Goal: Register for event/course

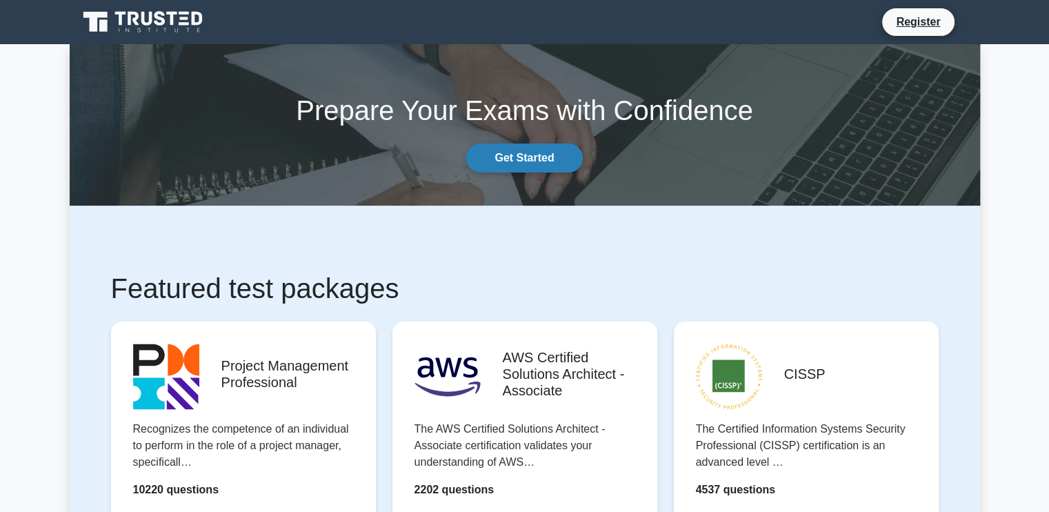
click at [496, 154] on link "Get Started" at bounding box center [524, 157] width 116 height 29
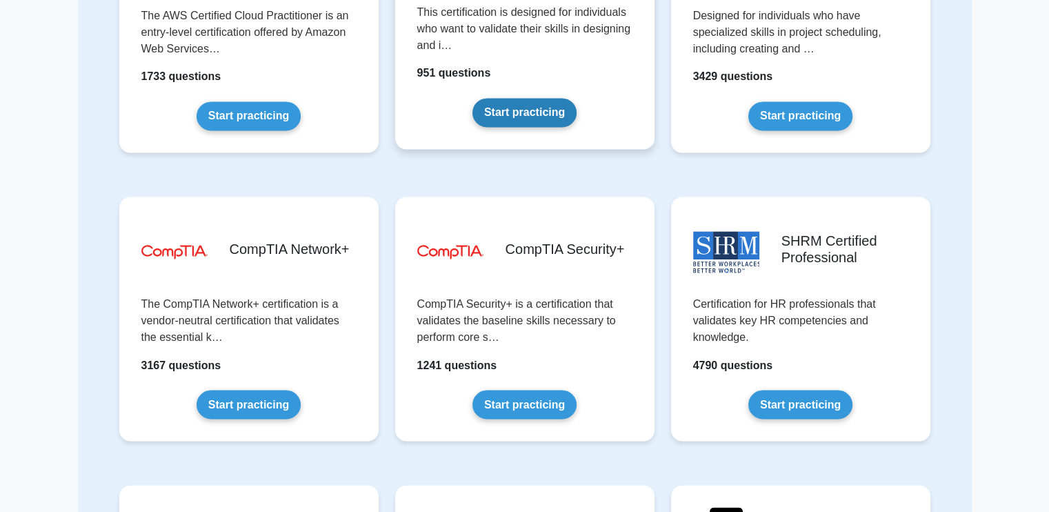
scroll to position [2275, 0]
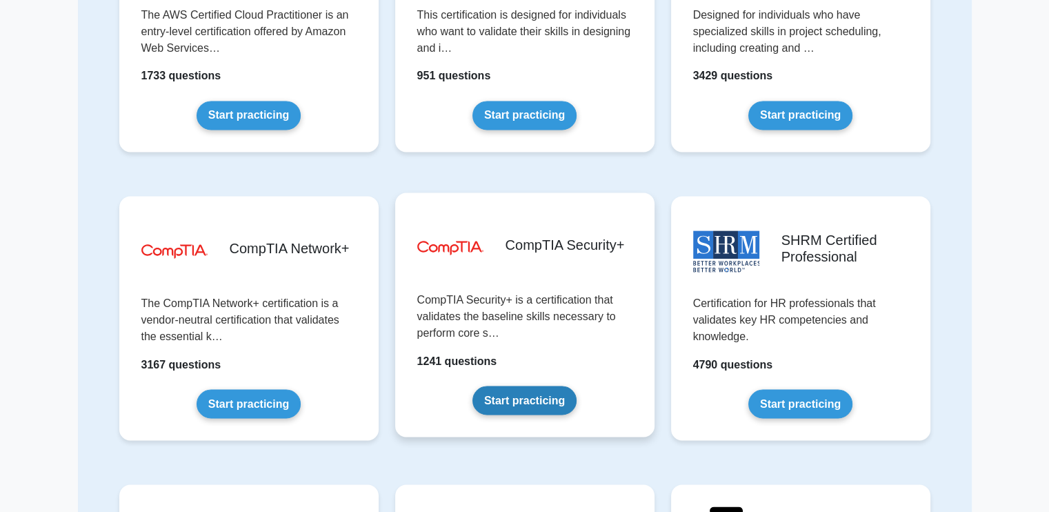
click at [546, 385] on link "Start practicing" at bounding box center [524, 399] width 104 height 29
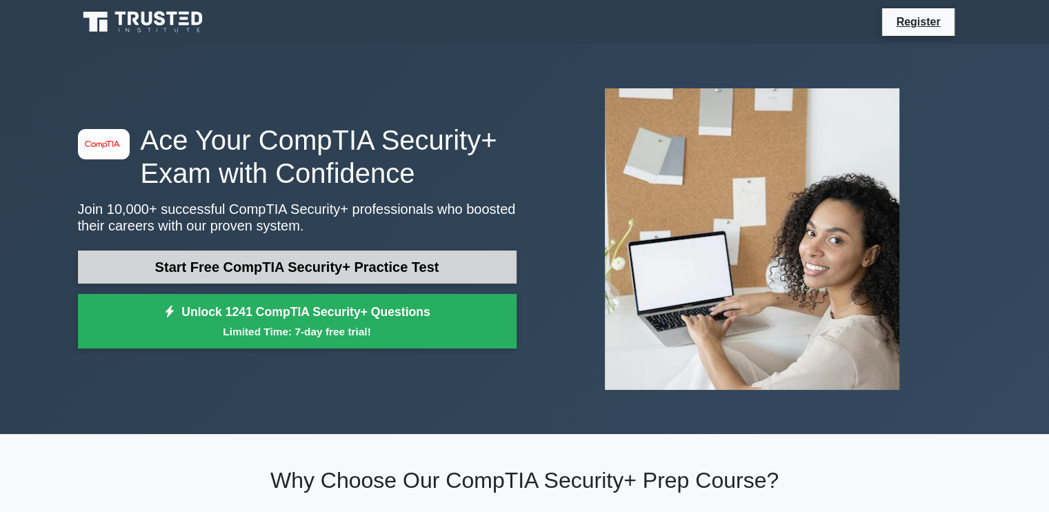
click at [337, 269] on link "Start Free CompTIA Security+ Practice Test" at bounding box center [297, 266] width 438 height 33
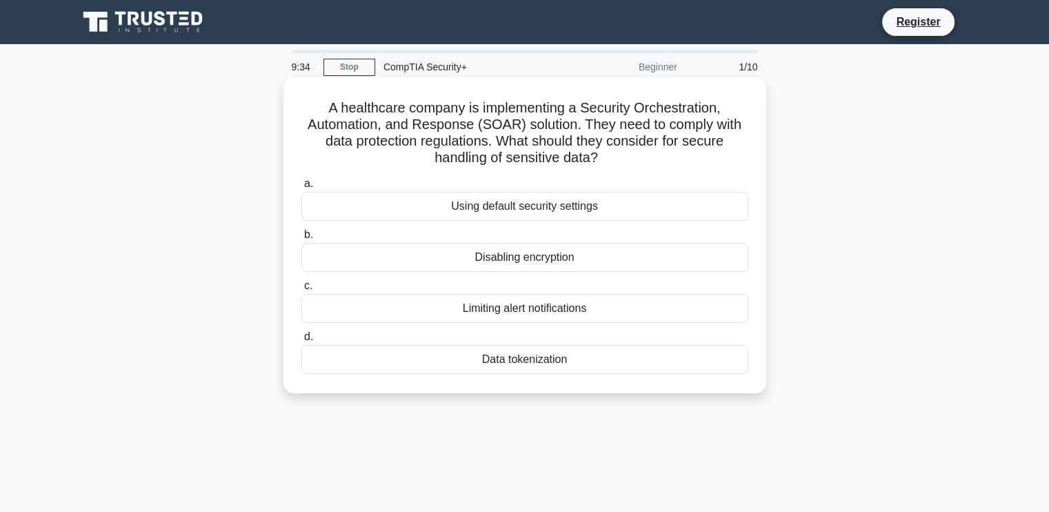
click at [518, 361] on div "Data tokenization" at bounding box center [524, 359] width 447 height 29
click at [301, 341] on input "d. Data tokenization" at bounding box center [301, 336] width 0 height 9
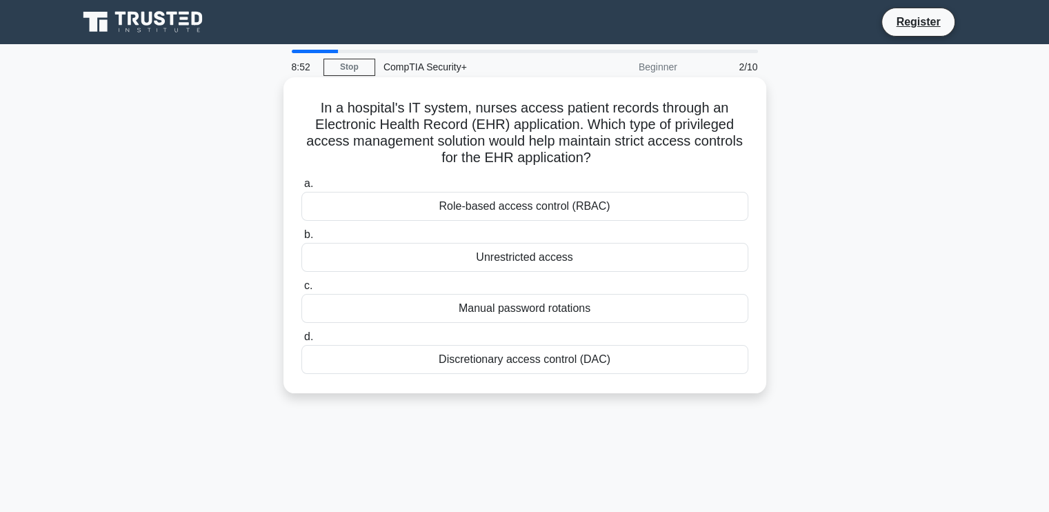
click at [471, 203] on div "Role-based access control (RBAC)" at bounding box center [524, 206] width 447 height 29
click at [301, 188] on input "a. Role-based access control (RBAC)" at bounding box center [301, 183] width 0 height 9
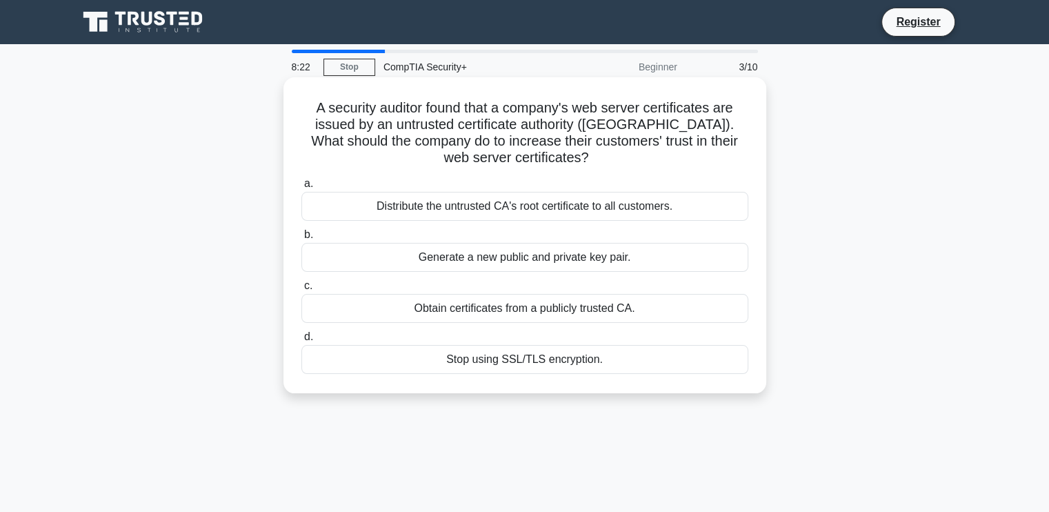
click at [509, 259] on div "Generate a new public and private key pair." at bounding box center [524, 257] width 447 height 29
click at [301, 239] on input "b. Generate a new public and private key pair." at bounding box center [301, 234] width 0 height 9
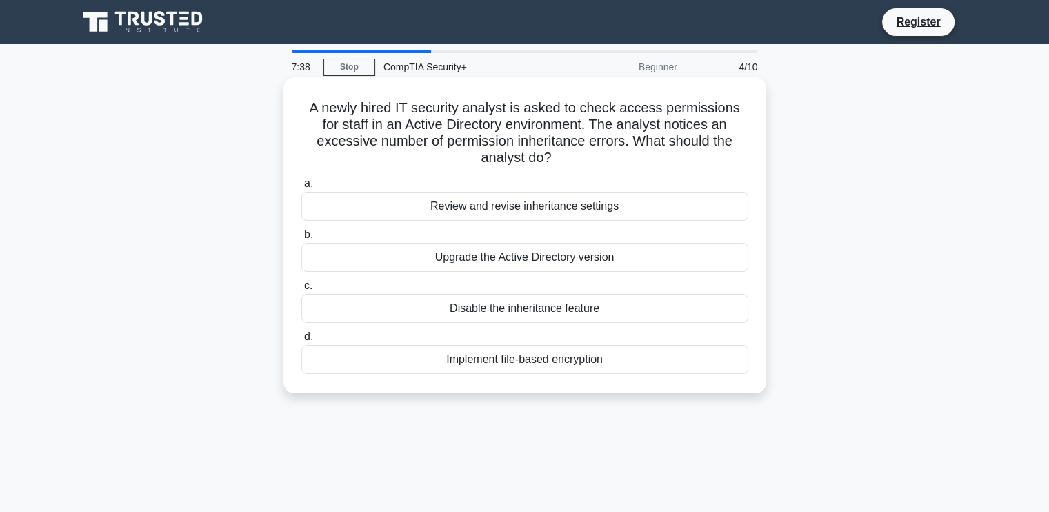
click at [477, 203] on div "Review and revise inheritance settings" at bounding box center [524, 206] width 447 height 29
click at [301, 188] on input "a. Review and revise inheritance settings" at bounding box center [301, 183] width 0 height 9
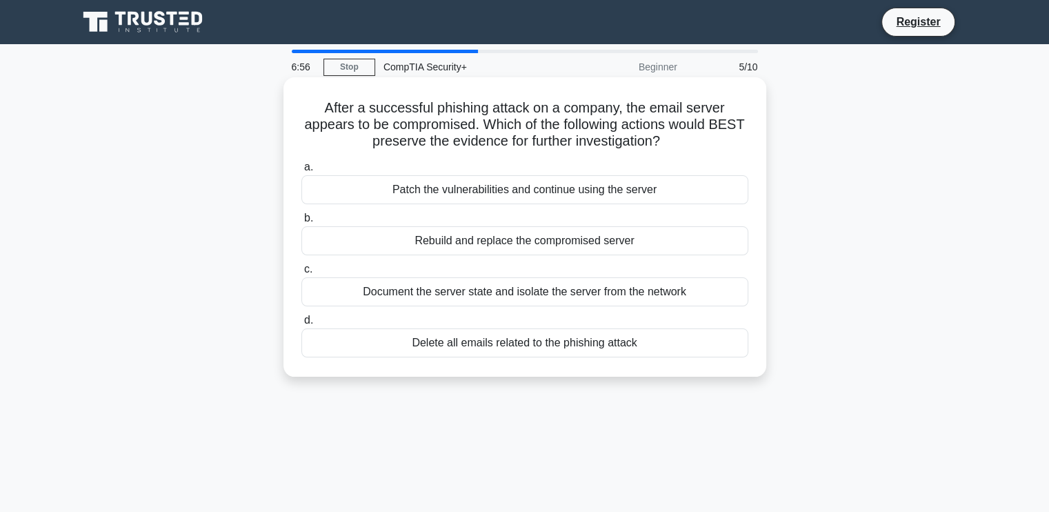
click at [477, 292] on div "Document the server state and isolate the server from the network" at bounding box center [524, 291] width 447 height 29
click at [301, 274] on input "c. Document the server state and isolate the server from the network" at bounding box center [301, 269] width 0 height 9
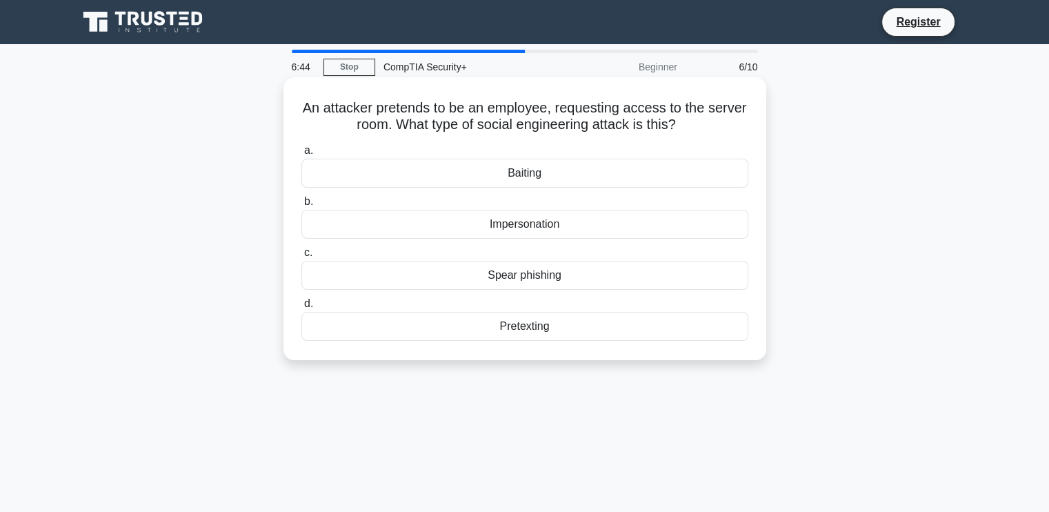
click at [529, 226] on div "Impersonation" at bounding box center [524, 224] width 447 height 29
click at [301, 206] on input "b. Impersonation" at bounding box center [301, 201] width 0 height 9
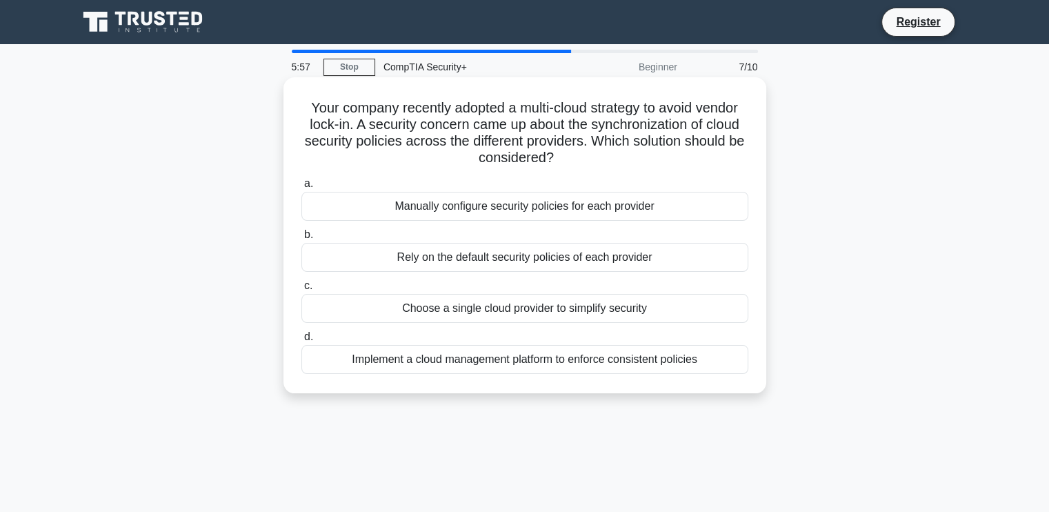
click at [498, 360] on div "Implement a cloud management platform to enforce consistent policies" at bounding box center [524, 359] width 447 height 29
click at [301, 341] on input "d. Implement a cloud management platform to enforce consistent policies" at bounding box center [301, 336] width 0 height 9
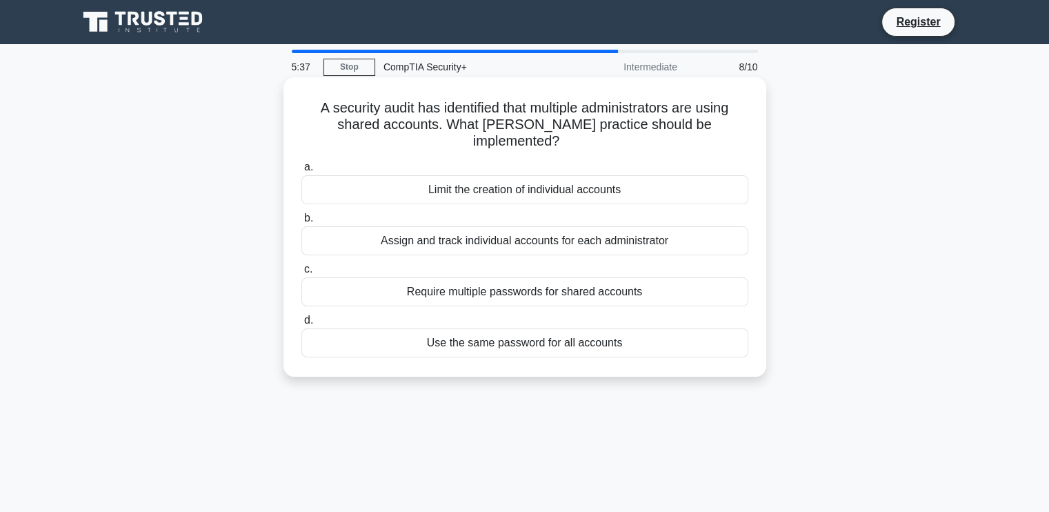
click at [474, 226] on div "Assign and track individual accounts for each administrator" at bounding box center [524, 240] width 447 height 29
click at [301, 223] on input "b. Assign and track individual accounts for each administrator" at bounding box center [301, 218] width 0 height 9
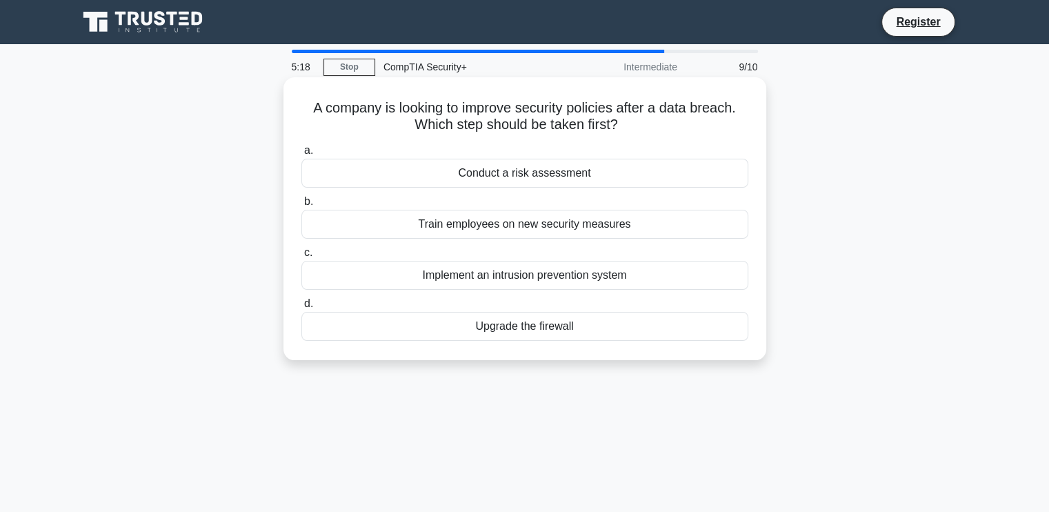
click at [480, 174] on div "Conduct a risk assessment" at bounding box center [524, 173] width 447 height 29
click at [301, 155] on input "a. Conduct a risk assessment" at bounding box center [301, 150] width 0 height 9
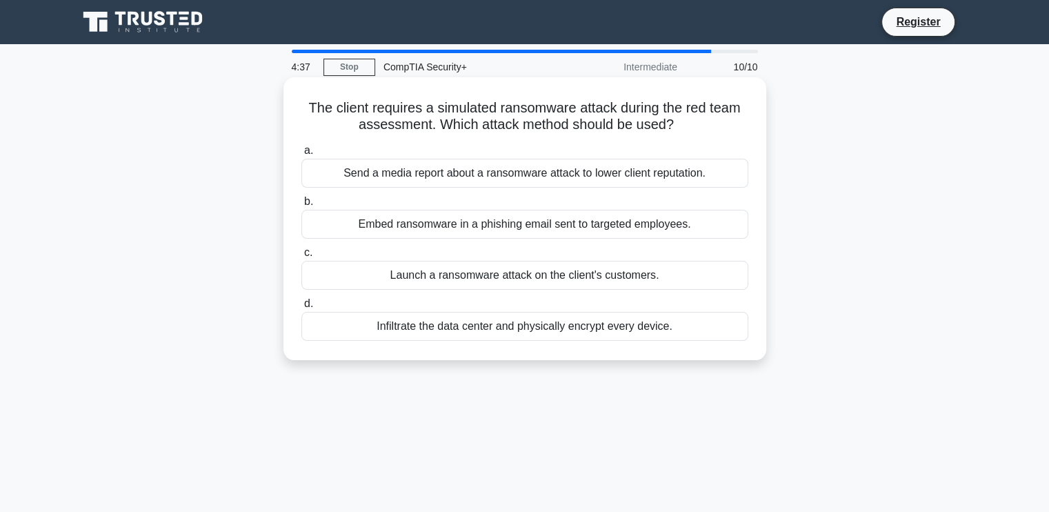
click at [469, 225] on div "Embed ransomware in a phishing email sent to targeted employees." at bounding box center [524, 224] width 447 height 29
click at [301, 206] on input "b. Embed ransomware in a phishing email sent to targeted employees." at bounding box center [301, 201] width 0 height 9
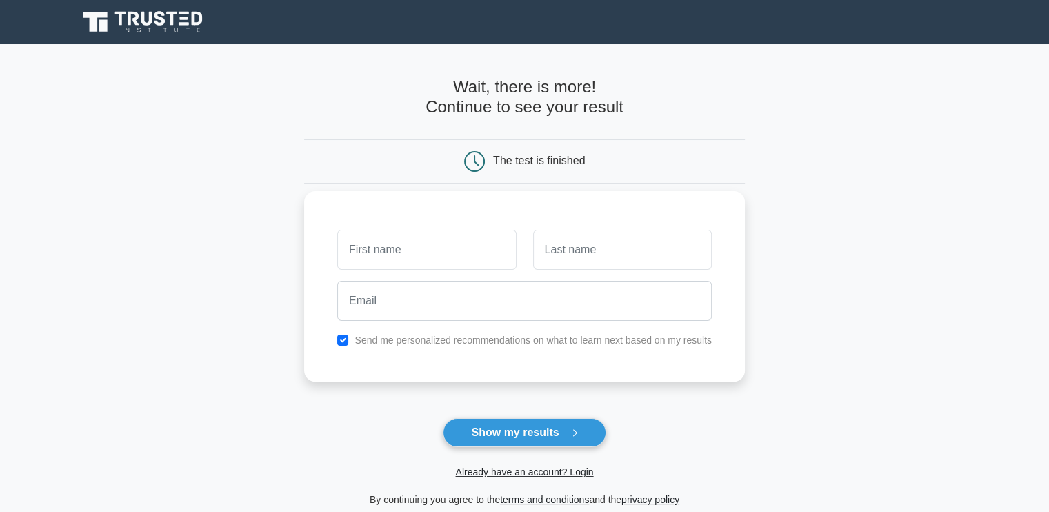
click at [416, 339] on label "Send me personalized recommendations on what to learn next based on my results" at bounding box center [532, 339] width 357 height 11
click at [343, 344] on input "checkbox" at bounding box center [342, 339] width 11 height 11
checkbox input "false"
click at [345, 262] on input "text" at bounding box center [426, 250] width 179 height 40
type input "fo"
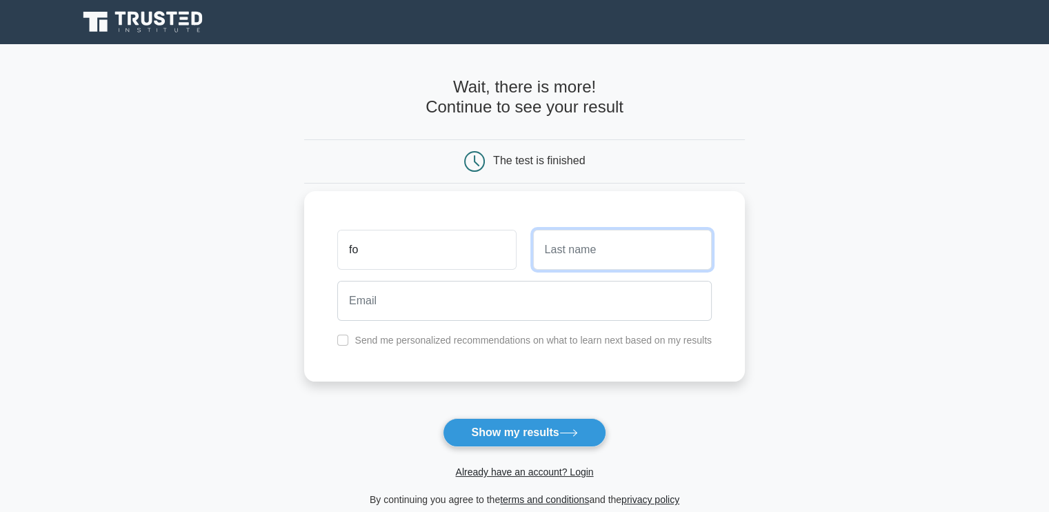
click at [547, 245] on input "text" at bounding box center [622, 250] width 179 height 40
type input "rob"
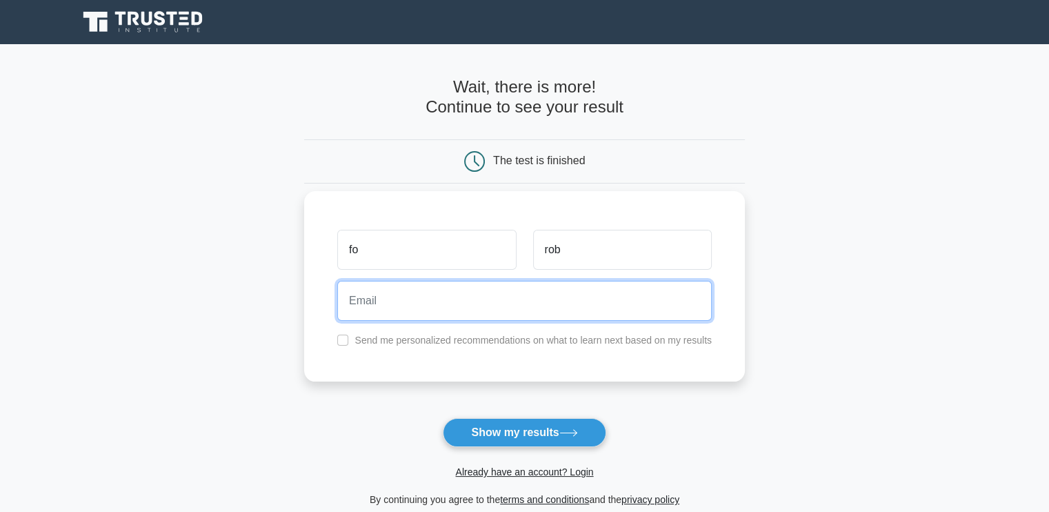
click at [508, 308] on input "email" at bounding box center [524, 301] width 374 height 40
type input "[EMAIL_ADDRESS][DOMAIN_NAME]"
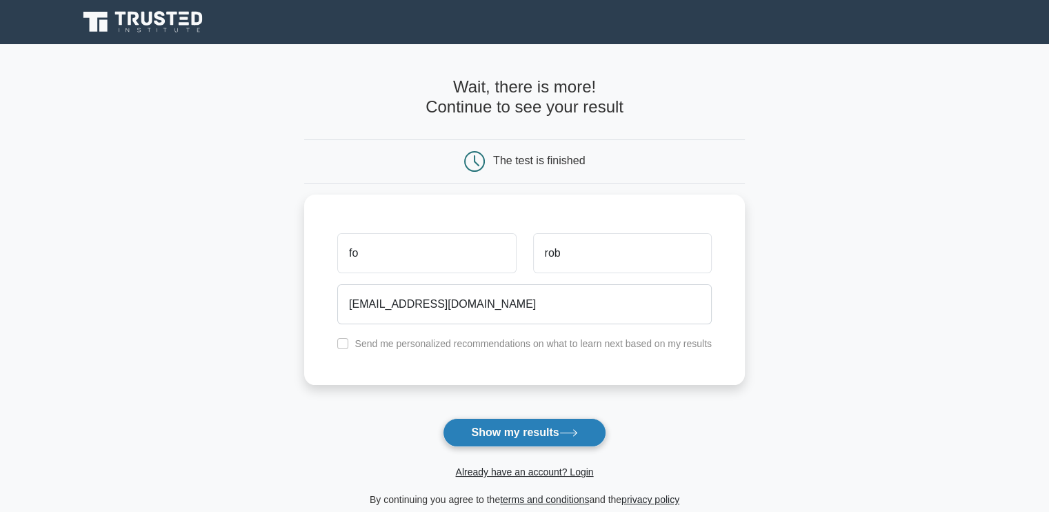
click at [481, 423] on button "Show my results" at bounding box center [524, 432] width 163 height 29
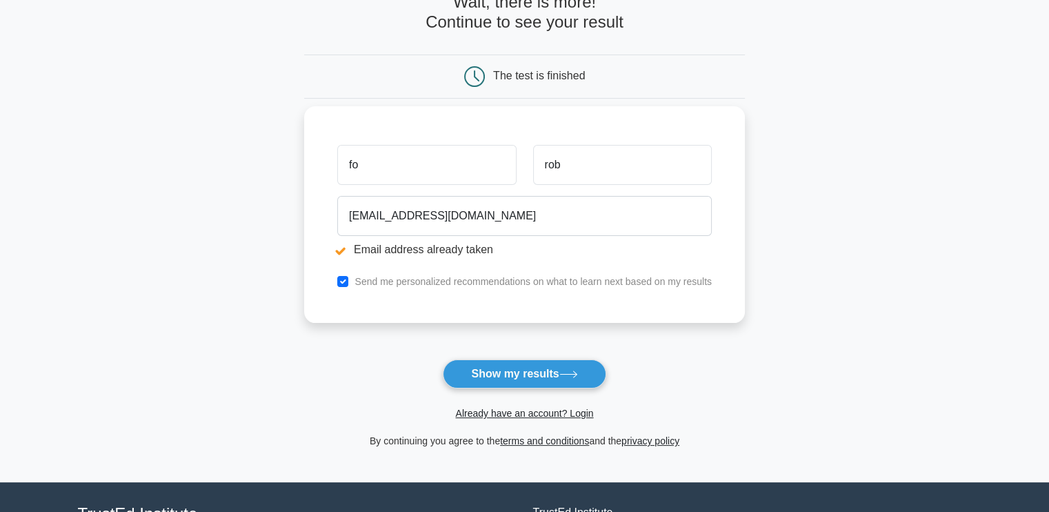
scroll to position [138, 0]
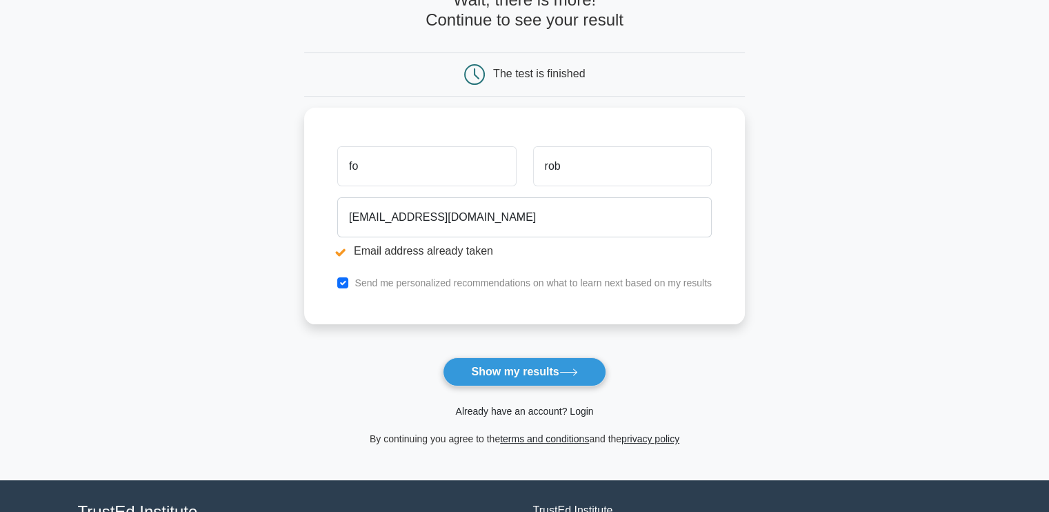
click at [480, 407] on link "Already have an account? Login" at bounding box center [524, 410] width 138 height 11
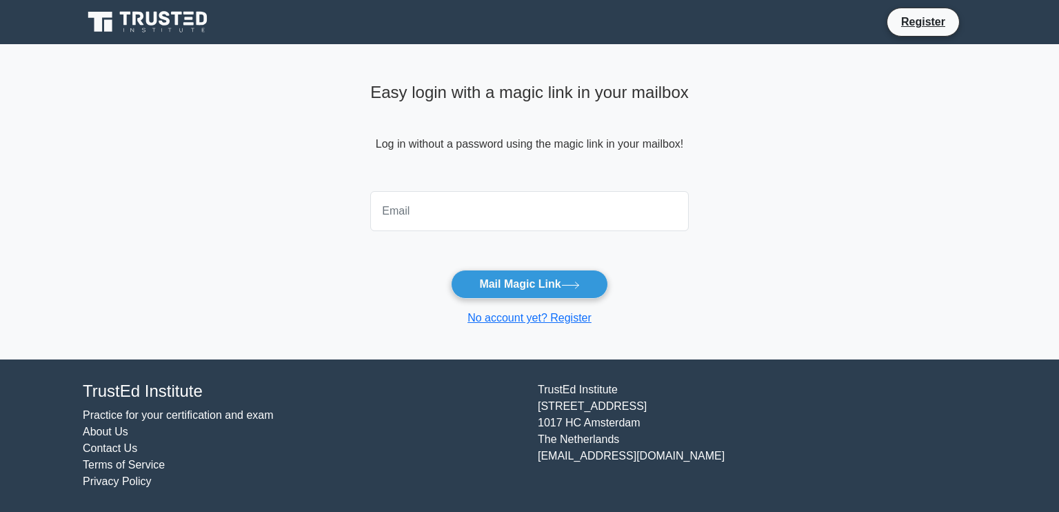
click at [486, 197] on input "email" at bounding box center [529, 211] width 319 height 40
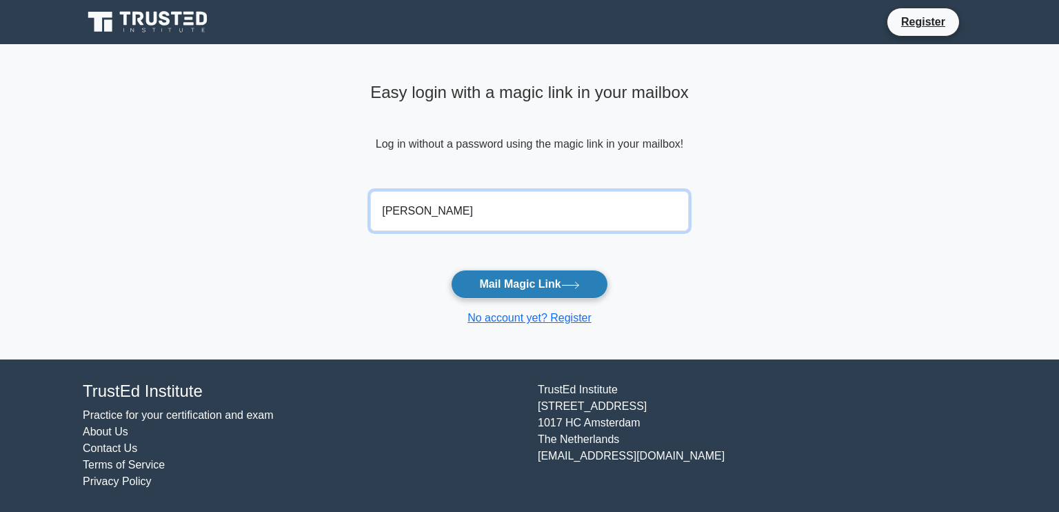
type input "[EMAIL_ADDRESS][DOMAIN_NAME]"
click at [515, 281] on button "Mail Magic Link" at bounding box center [529, 284] width 157 height 29
